Goal: Find specific page/section: Find specific page/section

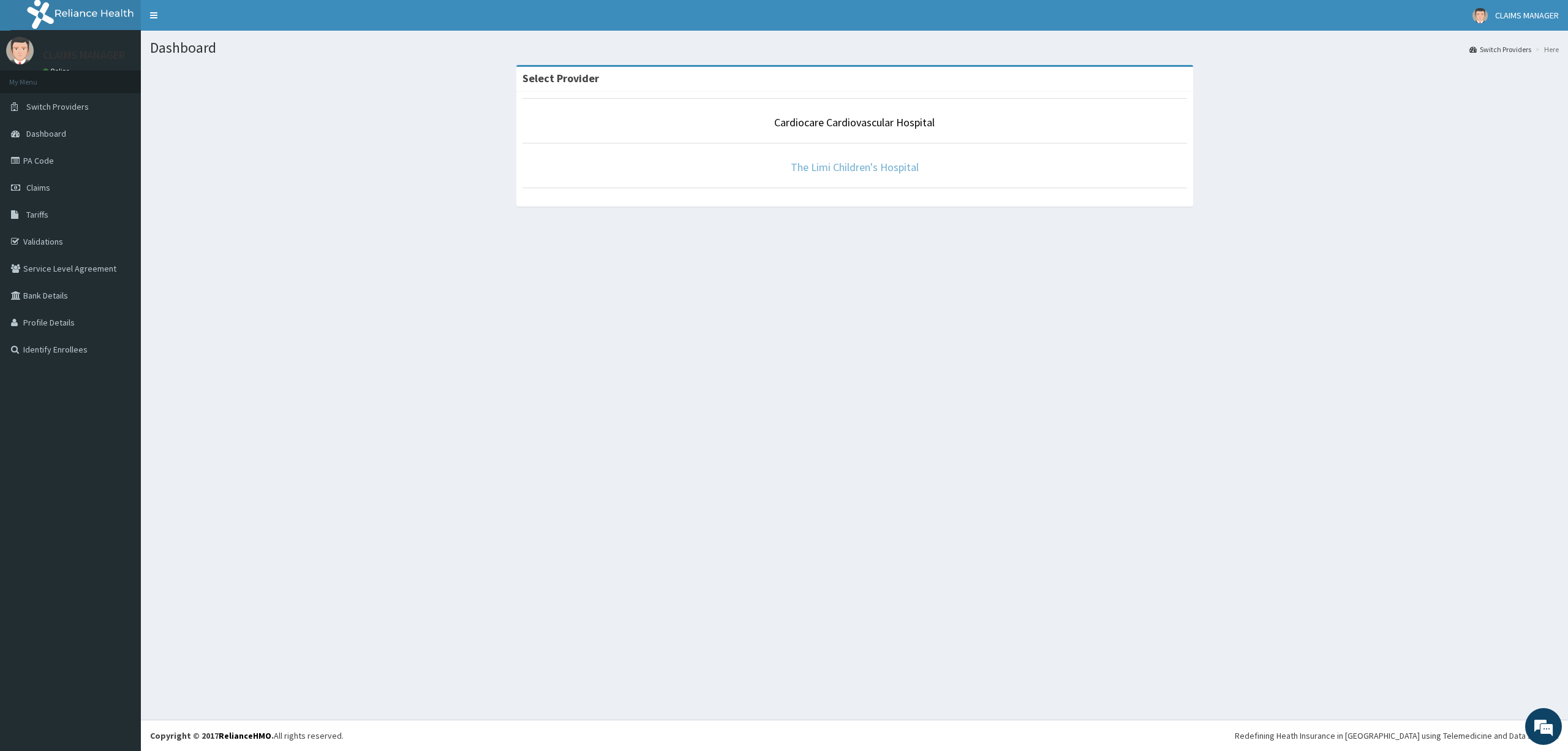
click at [798, 169] on link "The Limi Children's Hospital" at bounding box center [855, 167] width 128 height 14
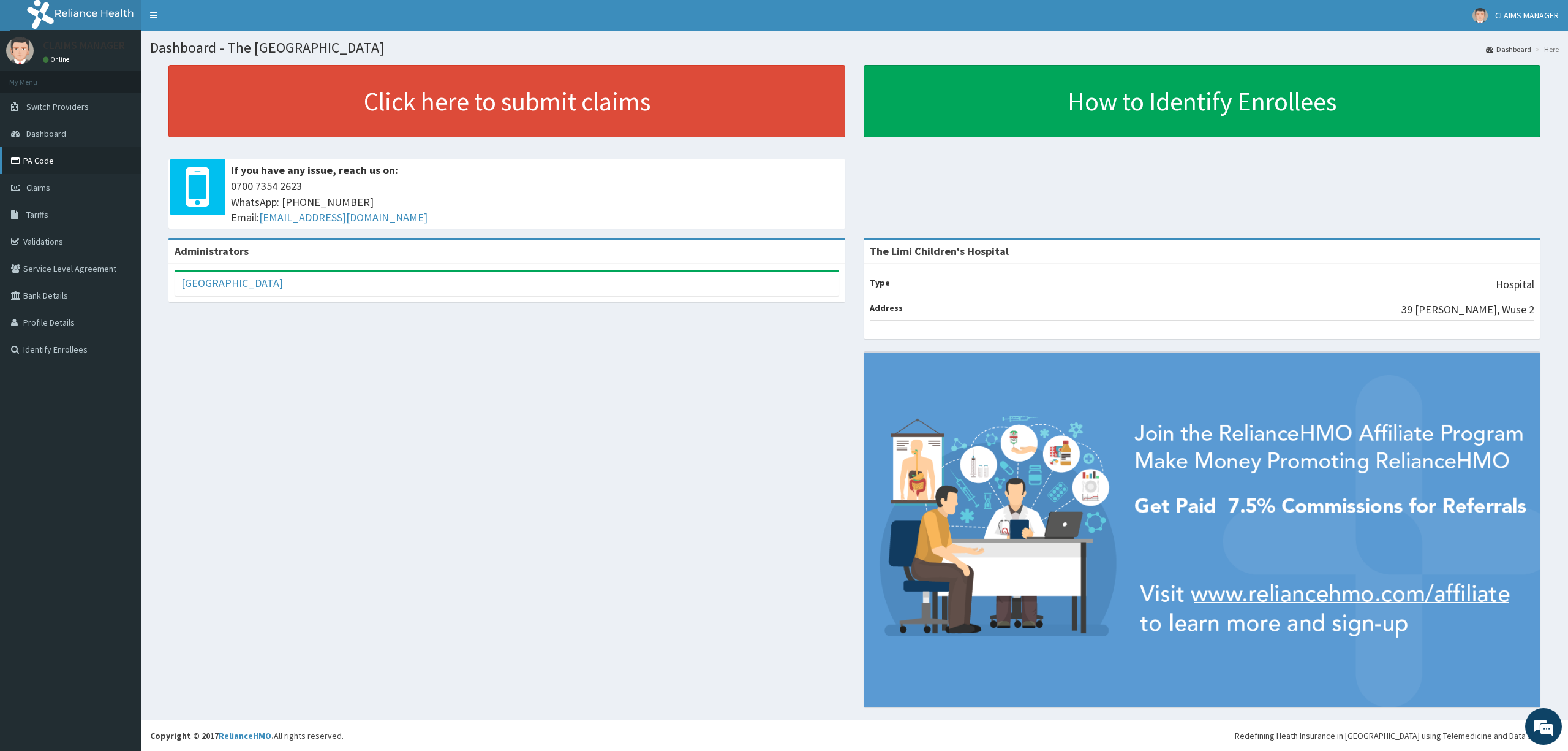
click at [34, 160] on link "PA Code" at bounding box center [71, 160] width 141 height 27
